Goal: Register for event/course

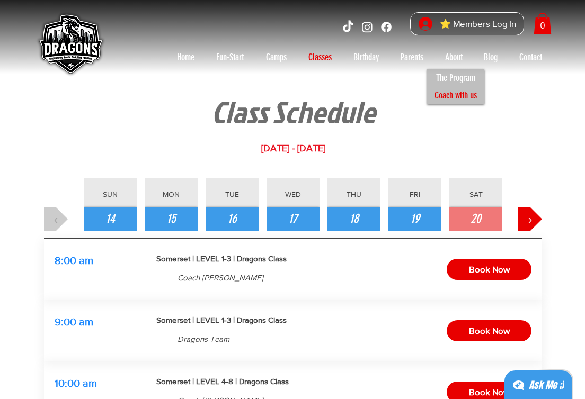
click at [459, 93] on p "Coach with us" at bounding box center [455, 95] width 52 height 17
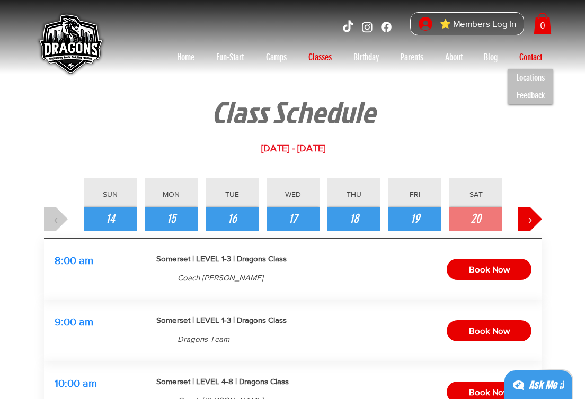
click at [522, 56] on p "Contact" at bounding box center [530, 57] width 33 height 17
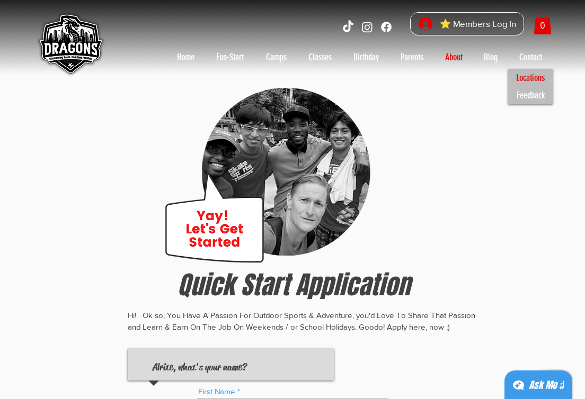
click at [529, 77] on p "Locations" at bounding box center [530, 77] width 38 height 17
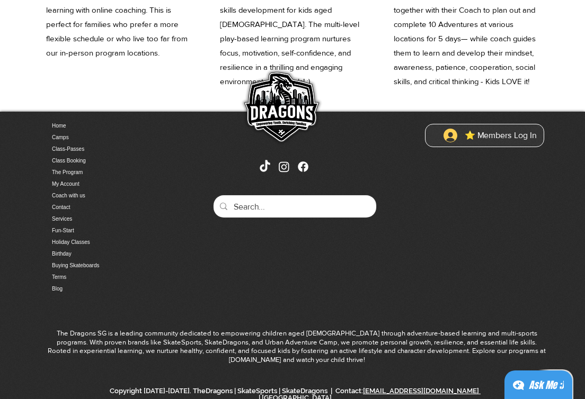
scroll to position [703, 0]
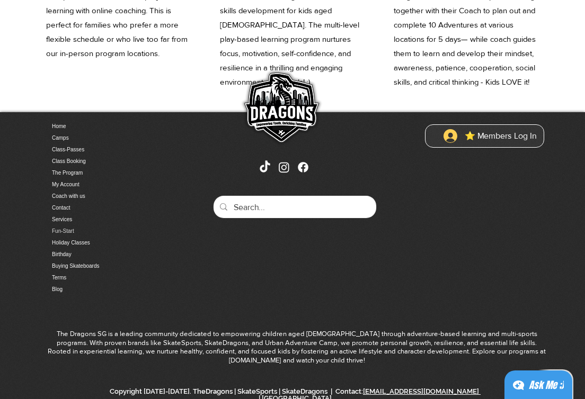
click at [67, 230] on link "Fun-Start" at bounding box center [107, 232] width 111 height 12
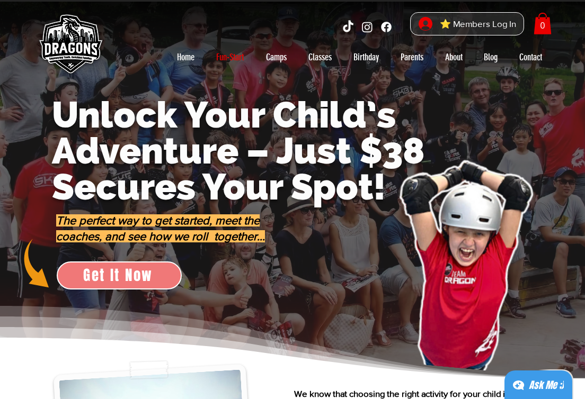
click at [154, 280] on span "Get It Now" at bounding box center [119, 276] width 123 height 26
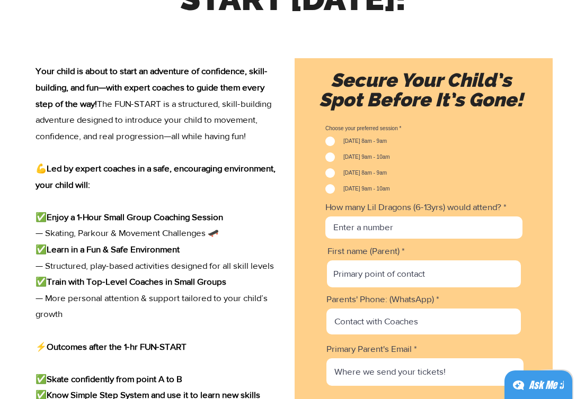
scroll to position [1395, 0]
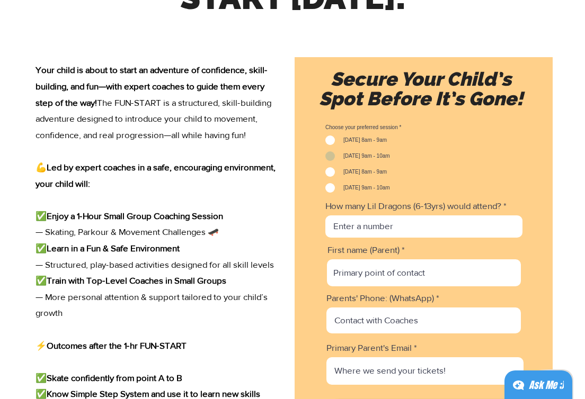
click at [333, 161] on label "[DATE] 9am - 10am" at bounding box center [357, 156] width 65 height 10
click at [332, 160] on input "[DATE] 9am - 10am" at bounding box center [328, 156] width 7 height 7
checkbox input "true"
click at [379, 253] on div "Slideshow" at bounding box center [423, 255] width 258 height 397
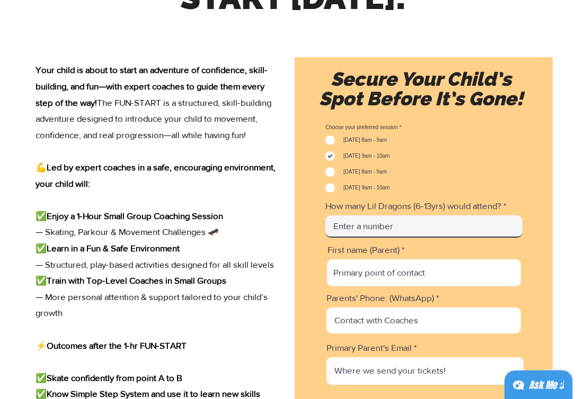
click at [379, 238] on input "How many Lil Dragons (6-13yrs) would attend?" at bounding box center [423, 227] width 197 height 22
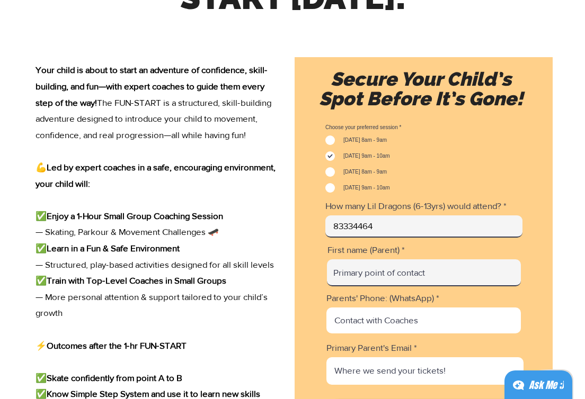
type input "83334464"
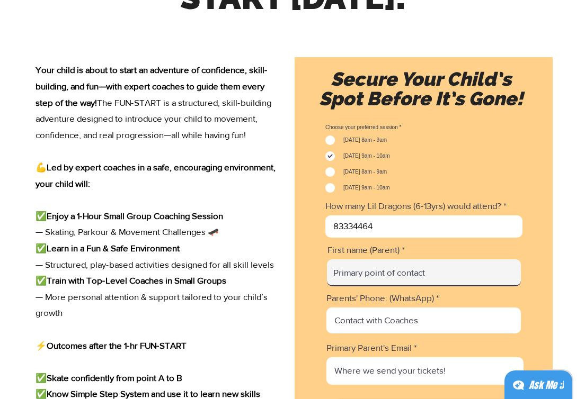
click at [445, 287] on input "First name (Parent)" at bounding box center [424, 272] width 194 height 27
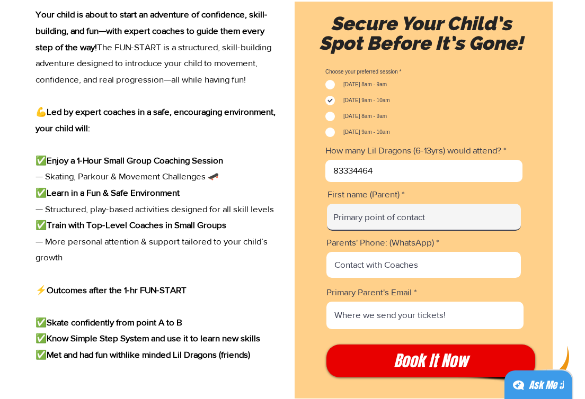
scroll to position [1507, 0]
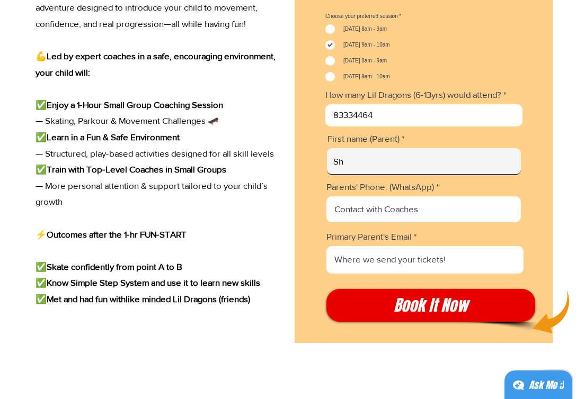
type input "S"
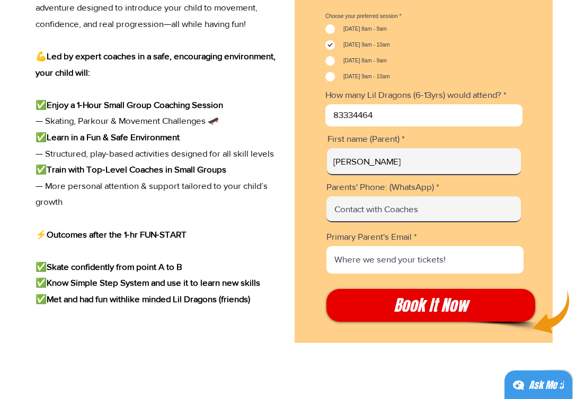
type input "[PERSON_NAME]"
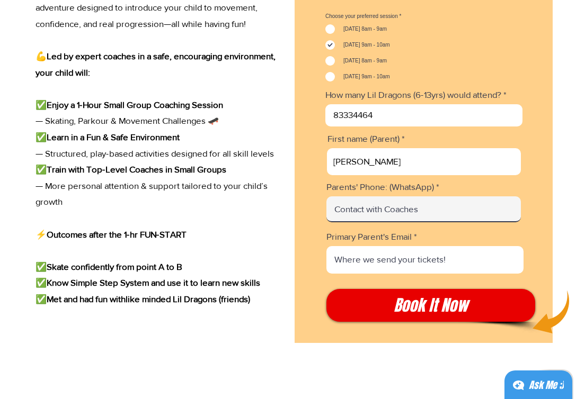
click at [440, 219] on input "Parents' Phone: (WhatsApp)" at bounding box center [423, 209] width 194 height 26
type input "83334464"
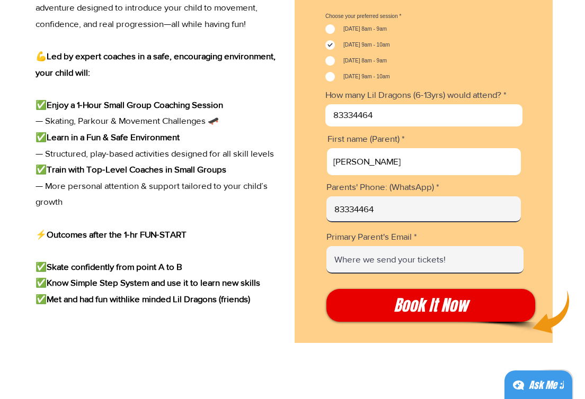
type input "[EMAIL_ADDRESS][DOMAIN_NAME]"
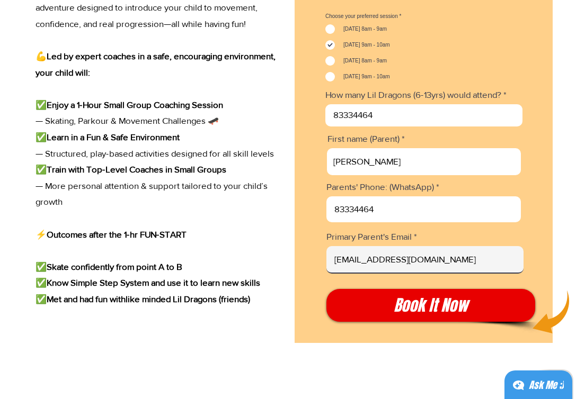
drag, startPoint x: 435, startPoint y: 278, endPoint x: 266, endPoint y: 261, distance: 169.8
click at [266, 261] on div "Your child is about to start an adventure of confidence, skill-building, and fu…" at bounding box center [292, 227] width 519 height 574
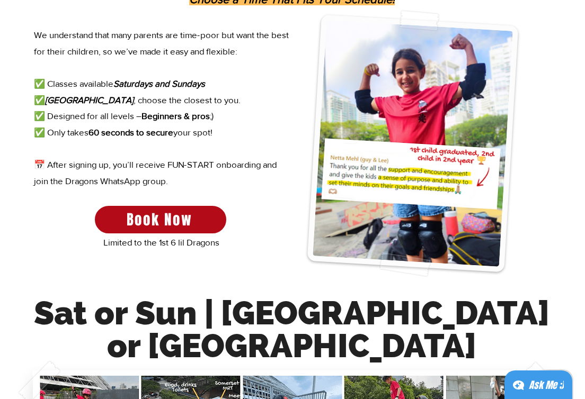
scroll to position [674, 0]
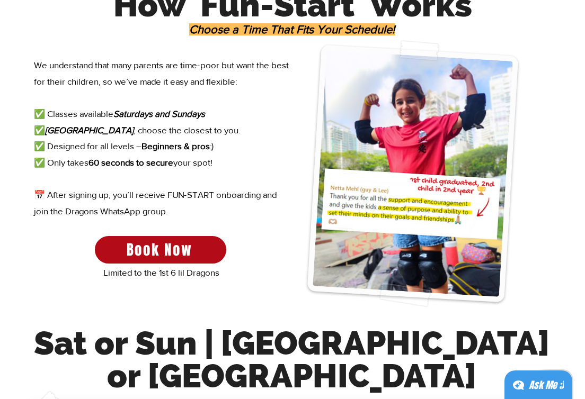
click at [190, 196] on p "📅 After signing up, you’ll receive FUN-START onboarding and join the Dragons Wh…" at bounding box center [162, 203] width 256 height 32
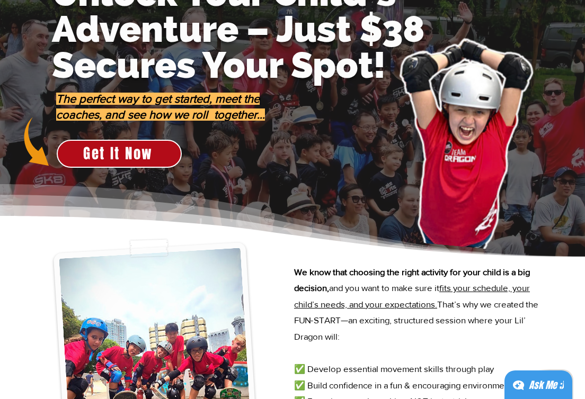
scroll to position [0, 0]
